Goal: Task Accomplishment & Management: Manage account settings

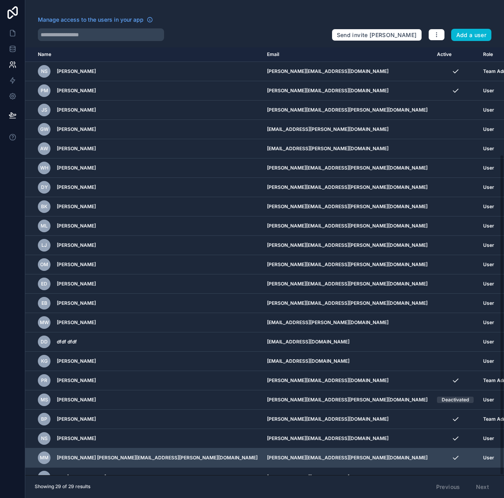
scroll to position [143, 0]
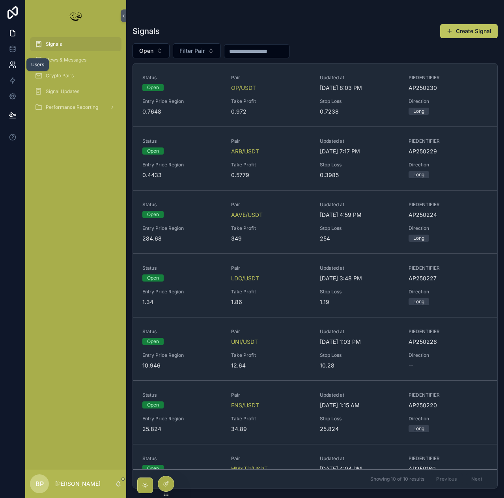
click at [13, 67] on icon at bounding box center [11, 67] width 4 height 2
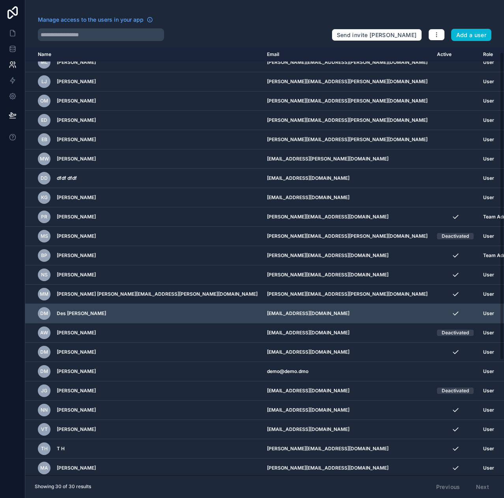
scroll to position [166, 0]
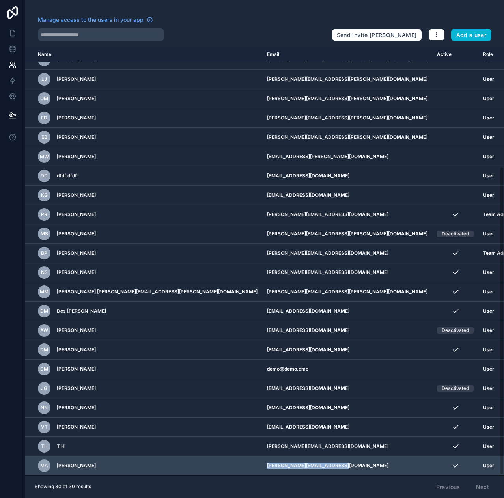
drag, startPoint x: 301, startPoint y: 466, endPoint x: 223, endPoint y: 466, distance: 78.4
click at [262, 466] on td "[PERSON_NAME][EMAIL_ADDRESS][DOMAIN_NAME]" at bounding box center [347, 465] width 170 height 19
copy td "[PERSON_NAME][EMAIL_ADDRESS][DOMAIN_NAME]"
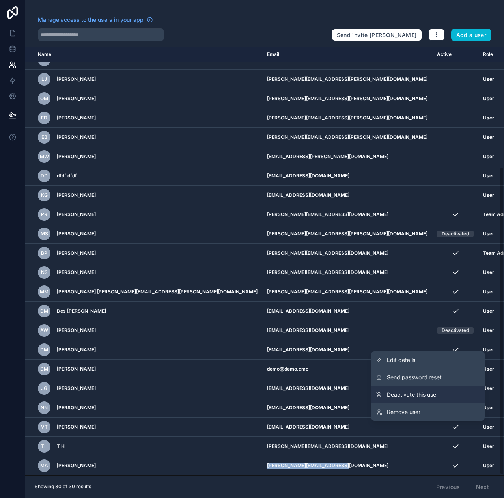
click at [410, 397] on span "Deactivate this user" at bounding box center [412, 395] width 51 height 8
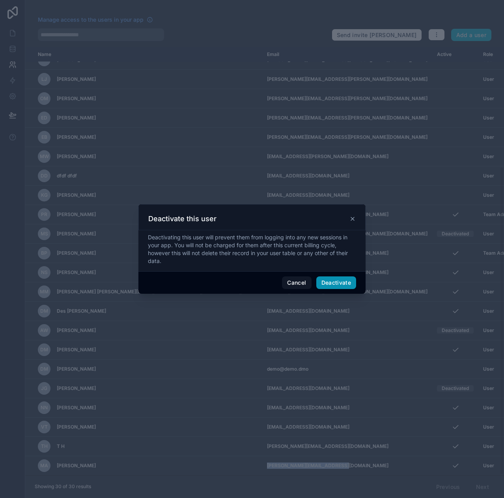
click at [334, 286] on button "Deactivate" at bounding box center [336, 282] width 40 height 13
